Goal: Find specific page/section: Find specific page/section

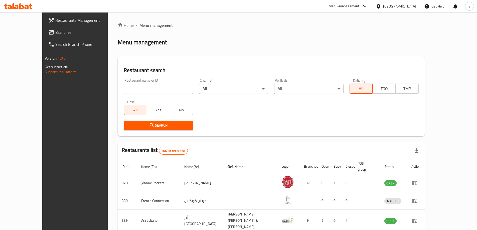
click at [44, 36] on link "Branches" at bounding box center [83, 32] width 78 height 12
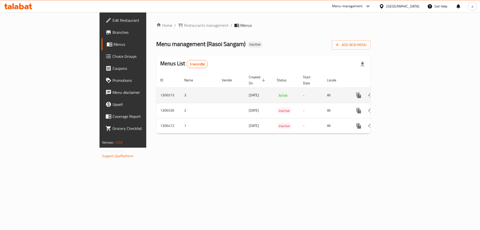
click at [397, 93] on icon "enhanced table" at bounding box center [395, 95] width 5 height 5
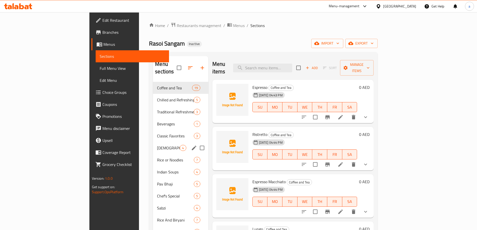
scroll to position [25, 0]
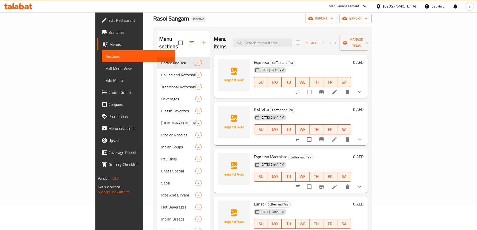
click at [197, 22] on div "Rasoi Sangam Inactive import export" at bounding box center [262, 18] width 218 height 9
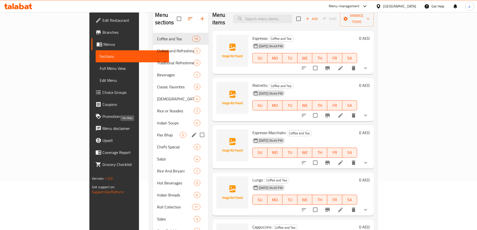
scroll to position [100, 0]
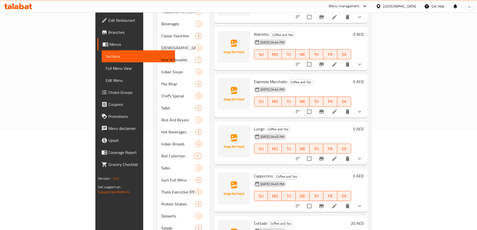
click at [143, 119] on div "Home / Restaurants management / Menus / Sections Rasoi Sangam Inactive import e…" at bounding box center [262, 117] width 238 height 410
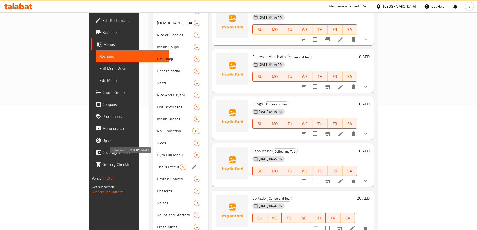
scroll to position [150, 0]
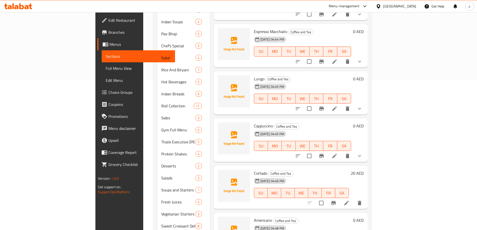
click at [143, 183] on div "Home / Restaurants management / Menus / Sections Rasoi Sangam Inactive import e…" at bounding box center [262, 67] width 238 height 410
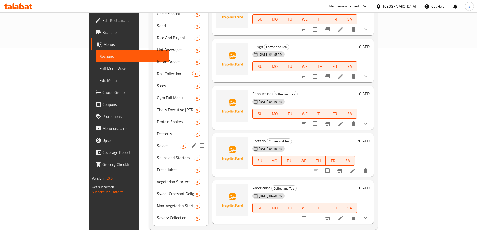
scroll to position [185, 0]
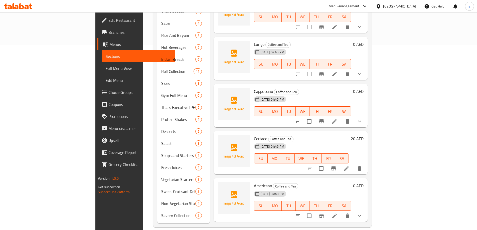
click at [143, 120] on div "Home / Restaurants management / Menus / Sections Rasoi Sangam Inactive import e…" at bounding box center [262, 33] width 238 height 410
click at [143, 157] on div "Home / Restaurants management / Menus / Sections Rasoi Sangam Inactive import e…" at bounding box center [262, 33] width 238 height 410
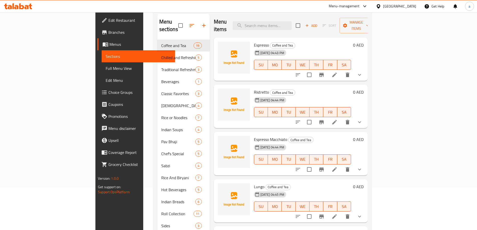
scroll to position [35, 0]
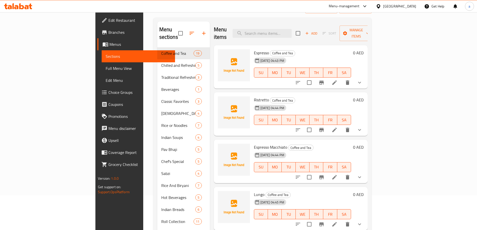
click at [153, 193] on div "Menu sections Coffee and Tea 19 Chilled and Refreshing Drinks 5 Traditional Ref…" at bounding box center [262, 198] width 218 height 360
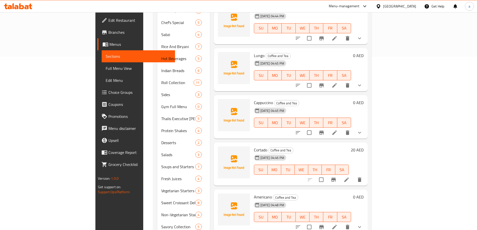
scroll to position [185, 0]
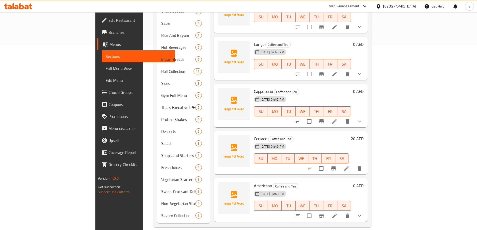
click at [153, 193] on div "Menu sections Coffee and Tea 19 Chilled and Refreshing Drinks 5 Traditional Ref…" at bounding box center [262, 47] width 218 height 360
